Goal: Information Seeking & Learning: Learn about a topic

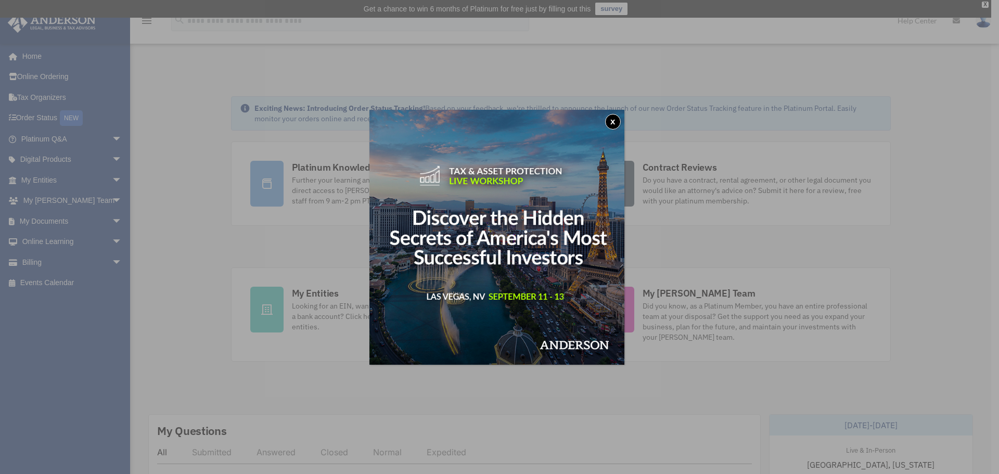
click at [617, 124] on button "x" at bounding box center [613, 122] width 16 height 16
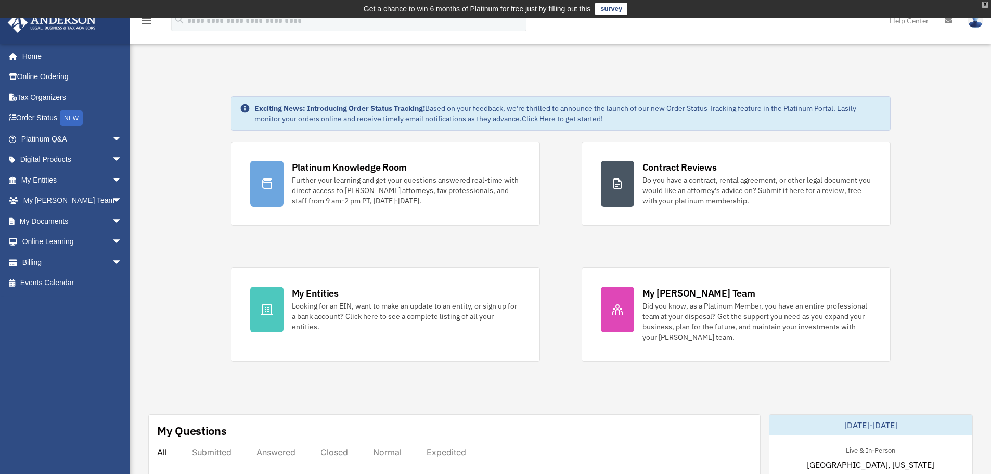
click at [986, 5] on div "X" at bounding box center [985, 5] width 7 height 6
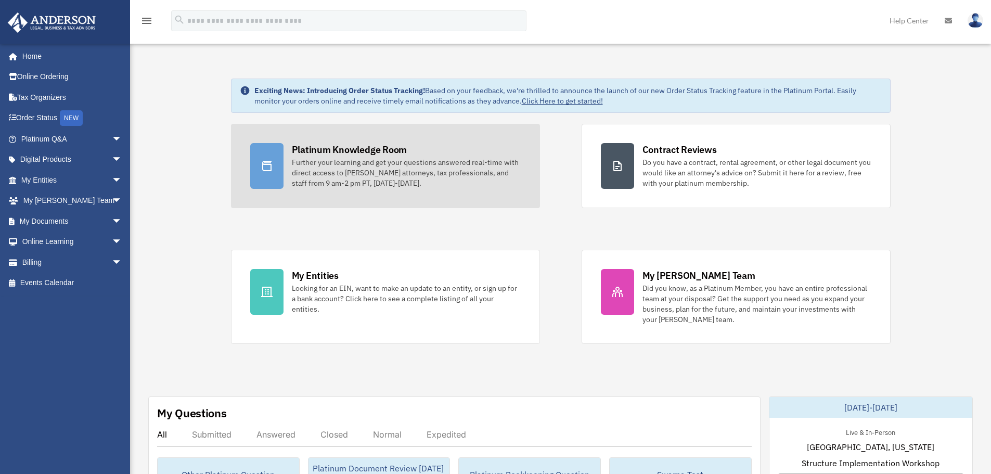
click at [366, 181] on div "Further your learning and get your questions answered real-time with direct acc…" at bounding box center [406, 172] width 229 height 31
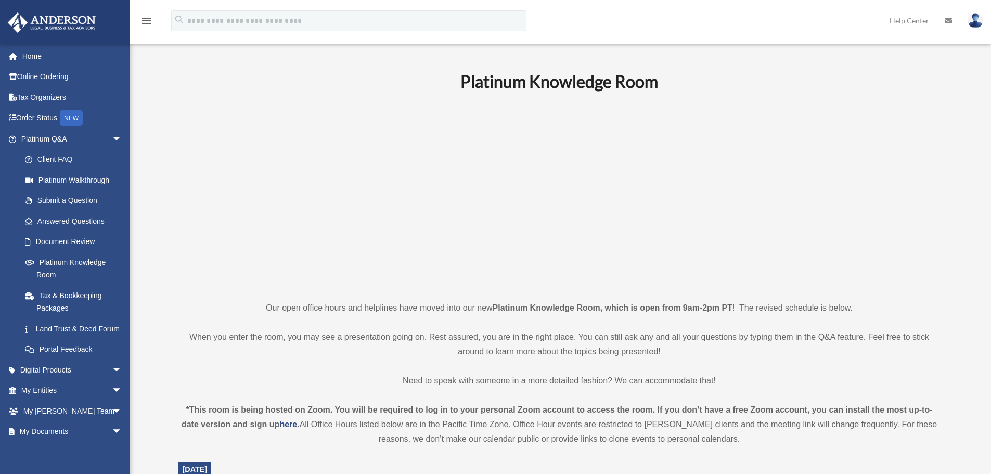
click at [922, 93] on h1 "Platinum Knowledge Room" at bounding box center [559, 81] width 762 height 23
drag, startPoint x: 907, startPoint y: 0, endPoint x: 834, endPoint y: 119, distance: 139.2
click at [834, 119] on p at bounding box center [559, 196] width 762 height 181
